Goal: Transaction & Acquisition: Download file/media

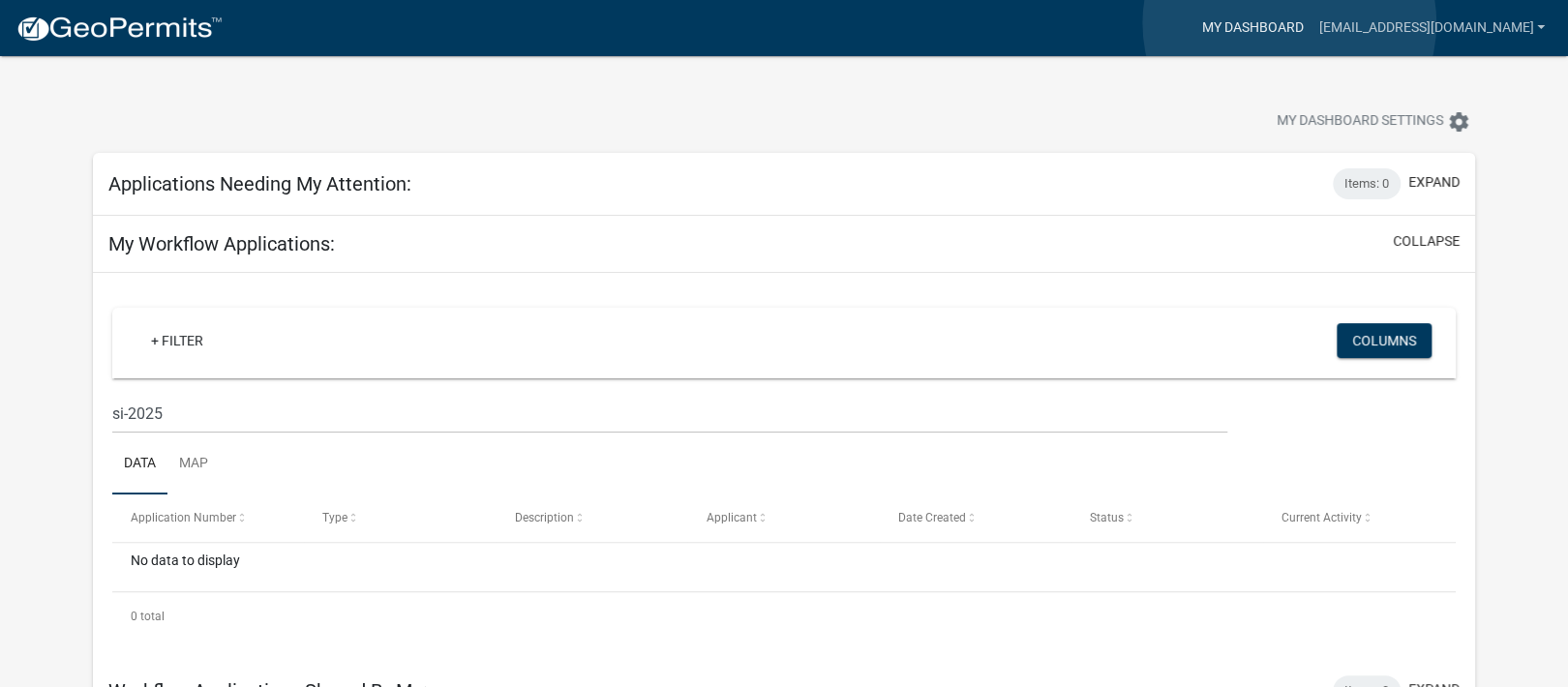
click at [1289, 24] on link "My Dashboard" at bounding box center [1252, 28] width 117 height 36
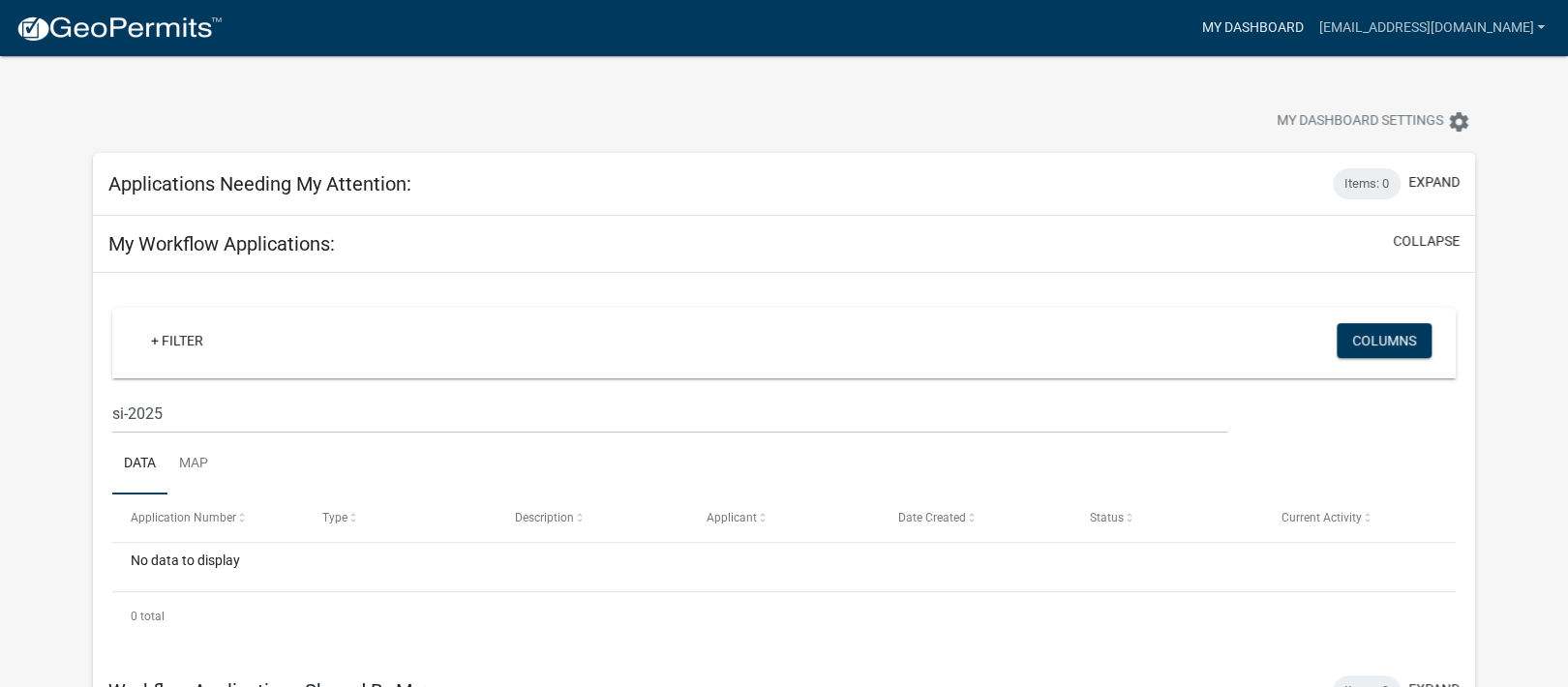
click at [1245, 34] on link "My Dashboard" at bounding box center [1252, 28] width 117 height 36
click at [91, 29] on img at bounding box center [119, 29] width 207 height 29
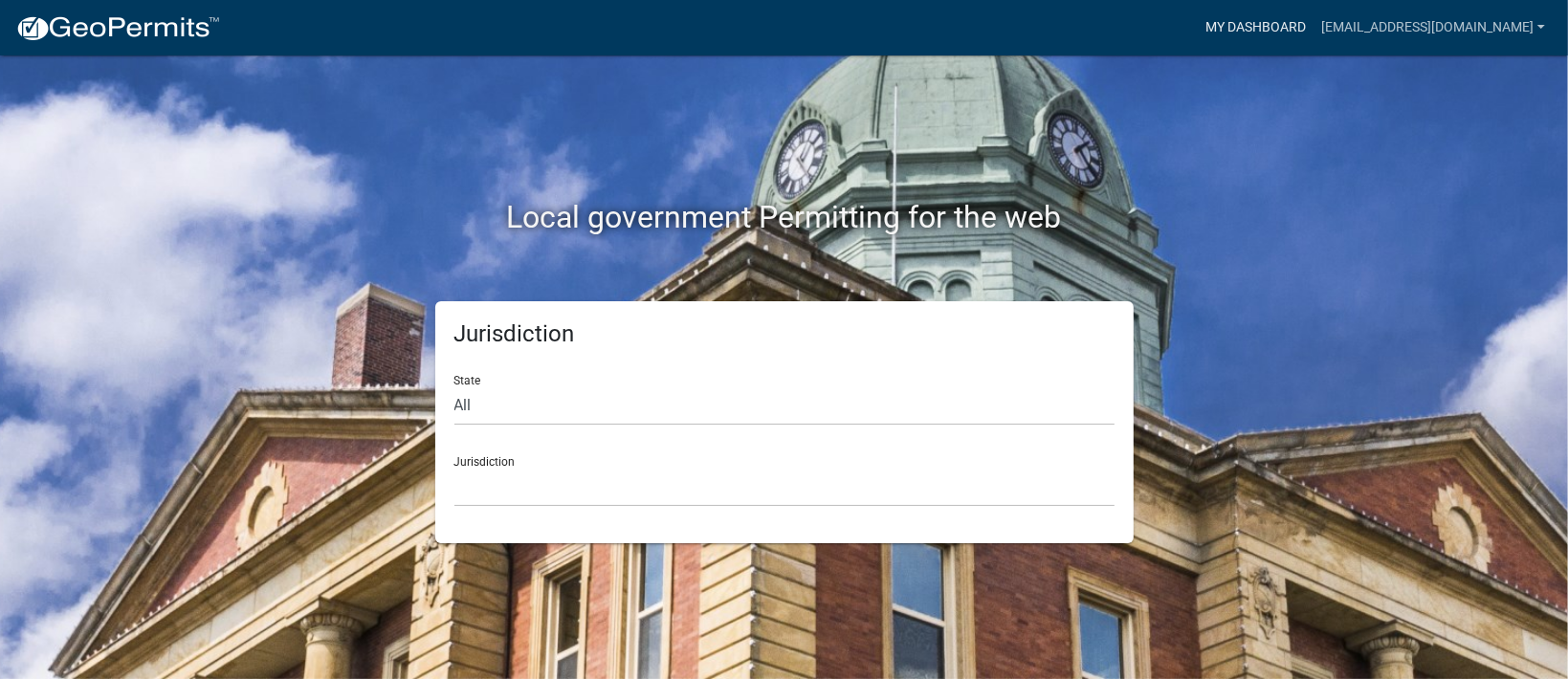
click at [1228, 33] on link "My Dashboard" at bounding box center [1255, 27] width 116 height 36
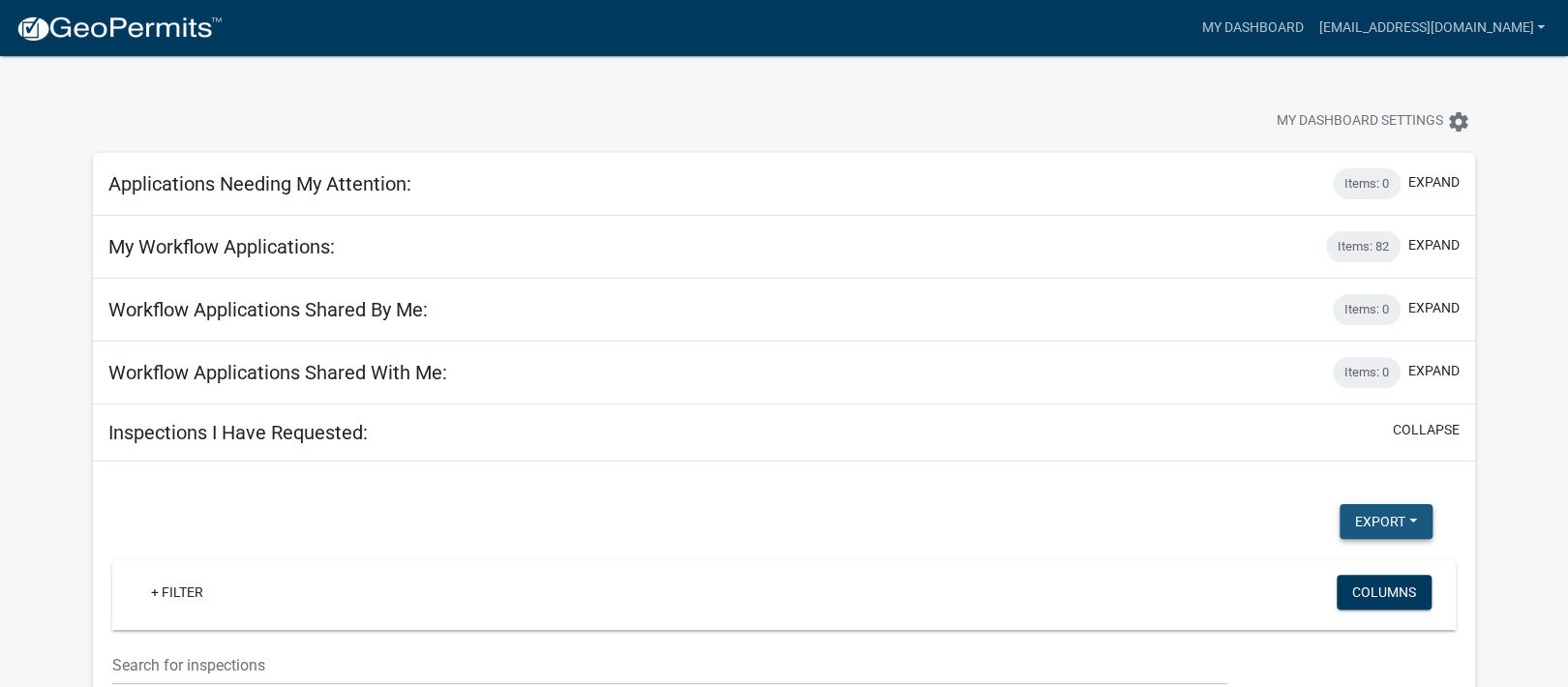
click at [1381, 513] on button "Export" at bounding box center [1385, 521] width 93 height 34
click at [1363, 568] on button "Excel Format (.xlsx)" at bounding box center [1342, 572] width 181 height 46
click at [1369, 524] on button "Export" at bounding box center [1385, 521] width 93 height 34
click at [744, 105] on div at bounding box center [489, 123] width 822 height 42
click at [1429, 244] on button "expand" at bounding box center [1433, 245] width 51 height 21
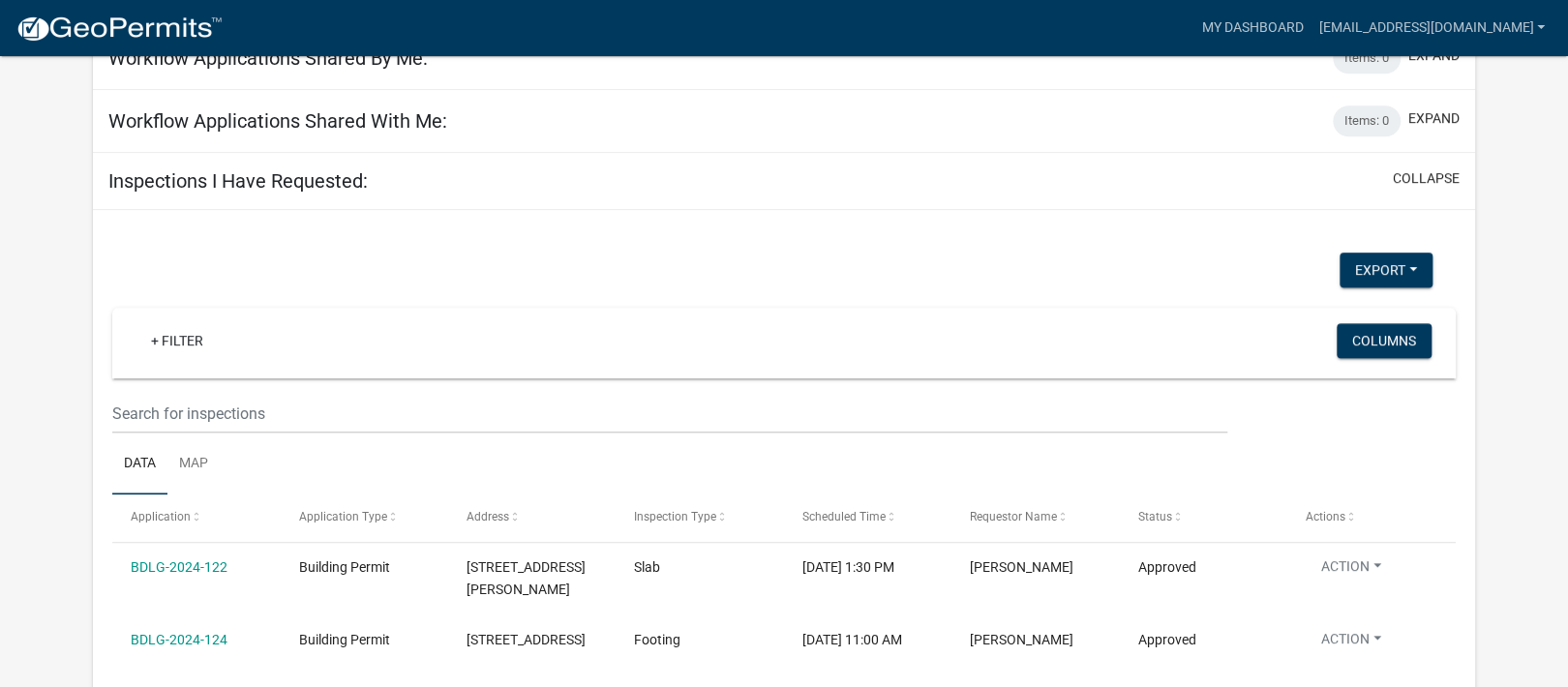
scroll to position [9335, 0]
